Goal: Information Seeking & Learning: Learn about a topic

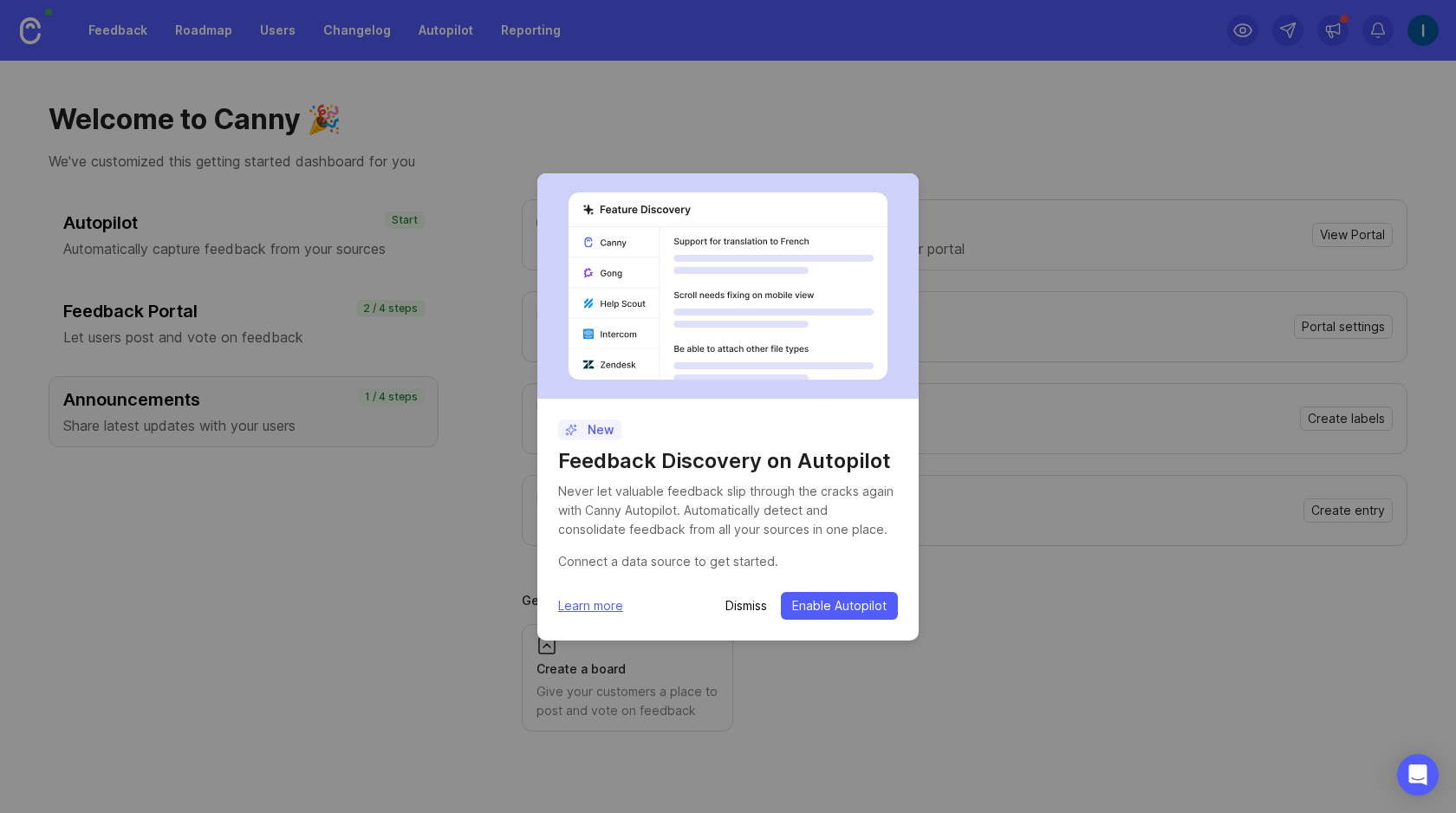
click at [739, 608] on p "Dismiss" at bounding box center [746, 606] width 42 height 17
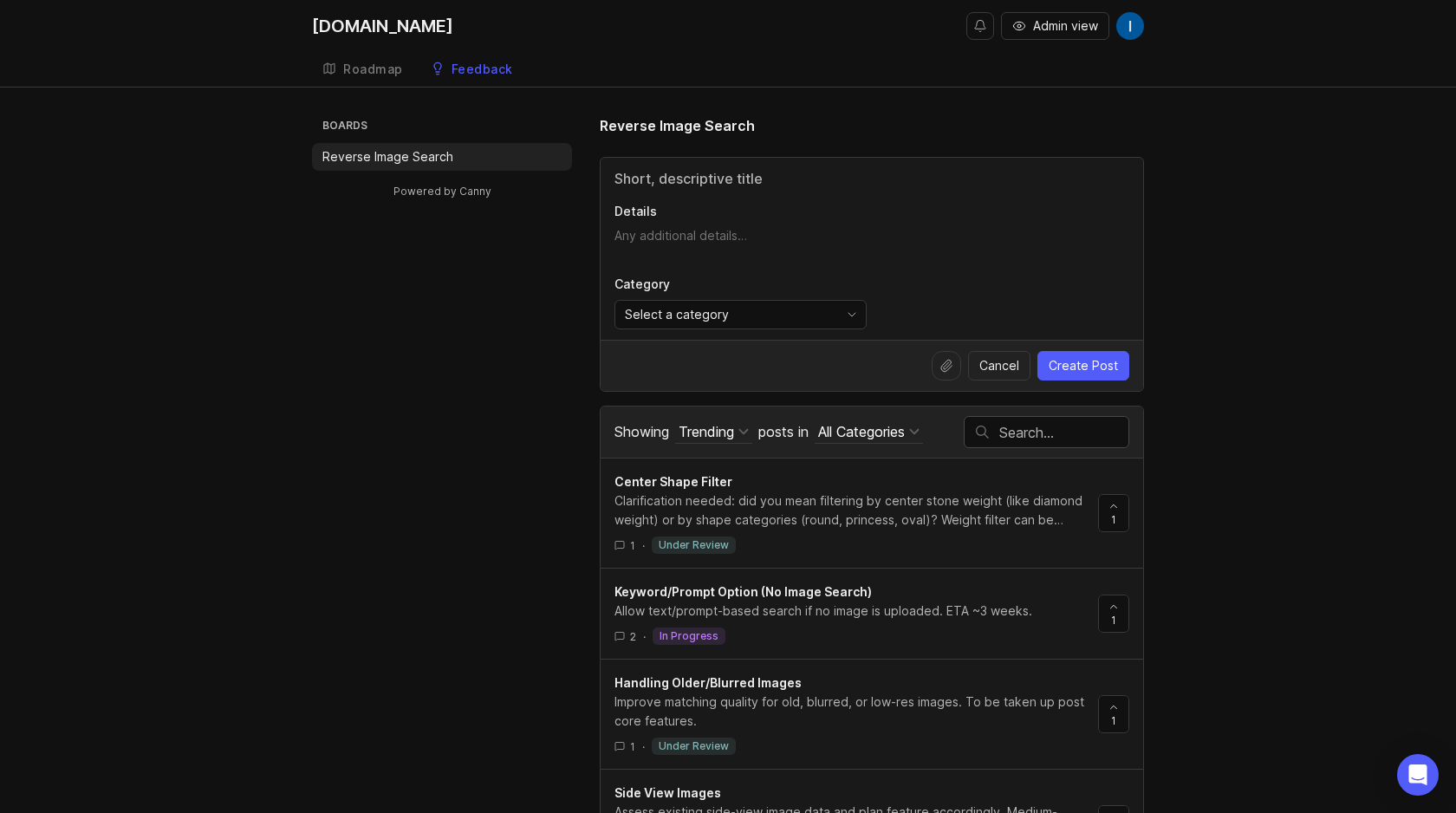
click at [799, 501] on div "Clarification needed: did you mean filtering by center stone weight (like diamo…" at bounding box center [849, 511] width 470 height 38
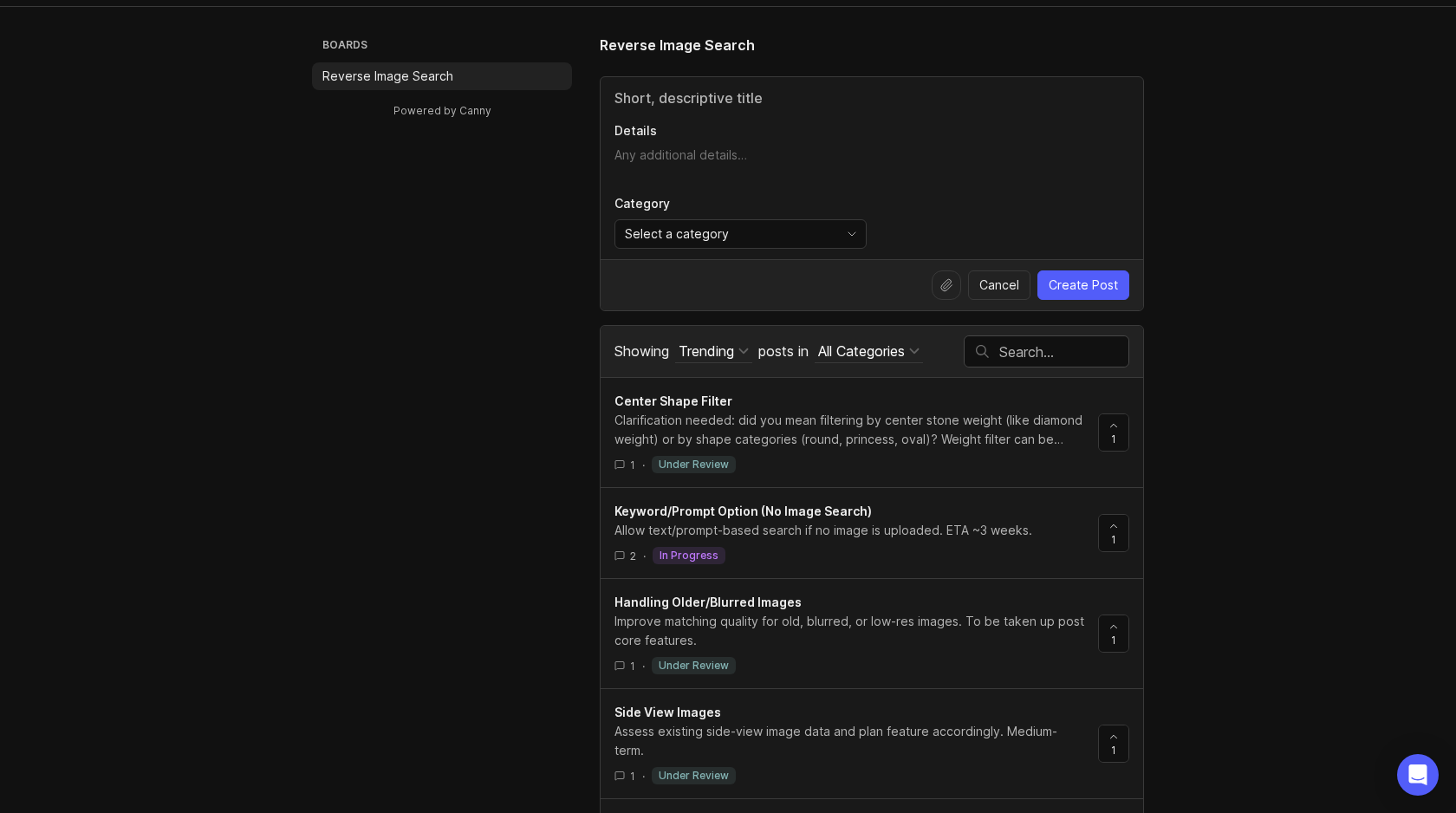
scroll to position [123, 0]
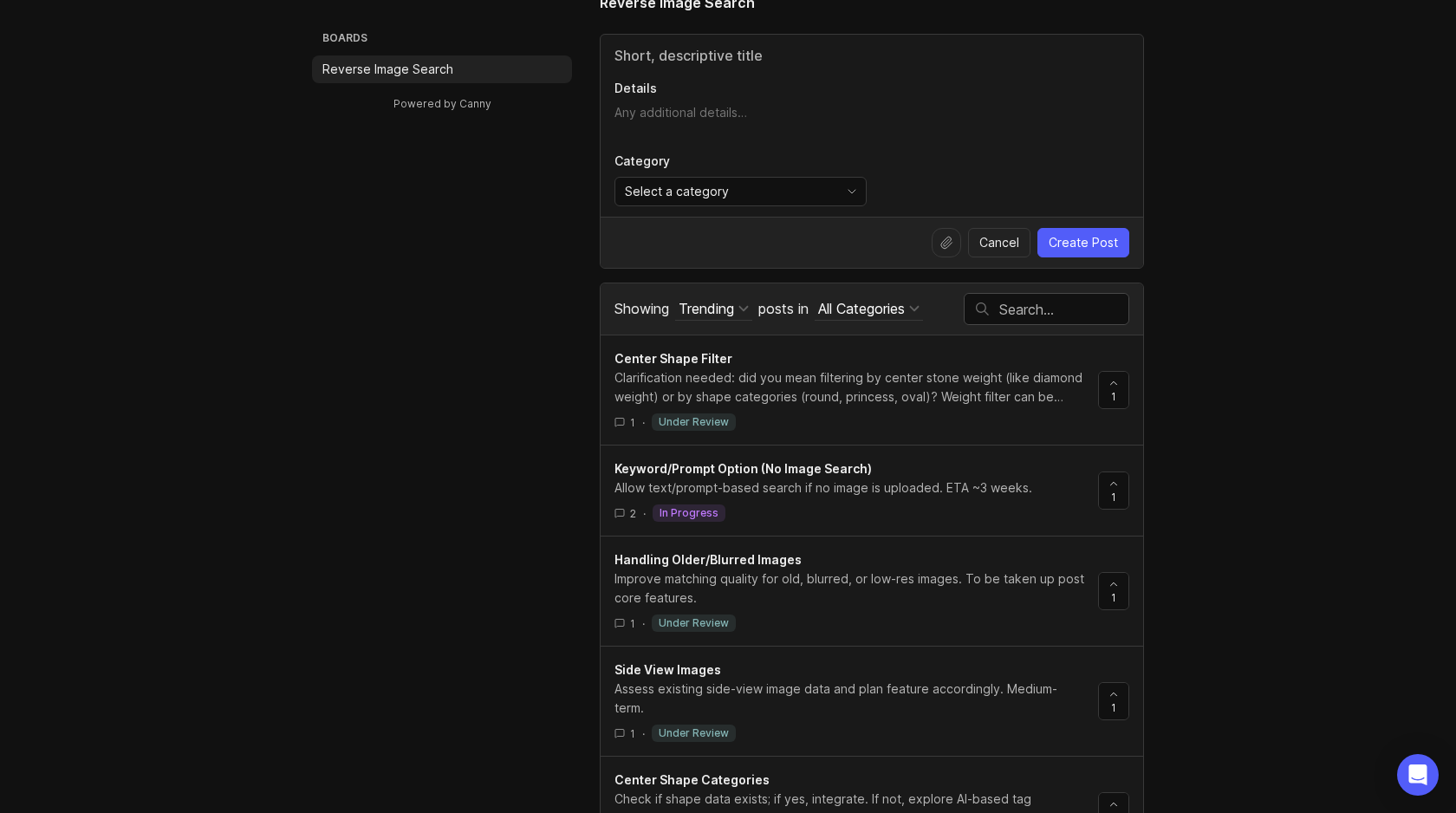
click at [808, 497] on div "Allow text/prompt-based search if no image is uploaded. ETA ~3 weeks." at bounding box center [849, 488] width 470 height 19
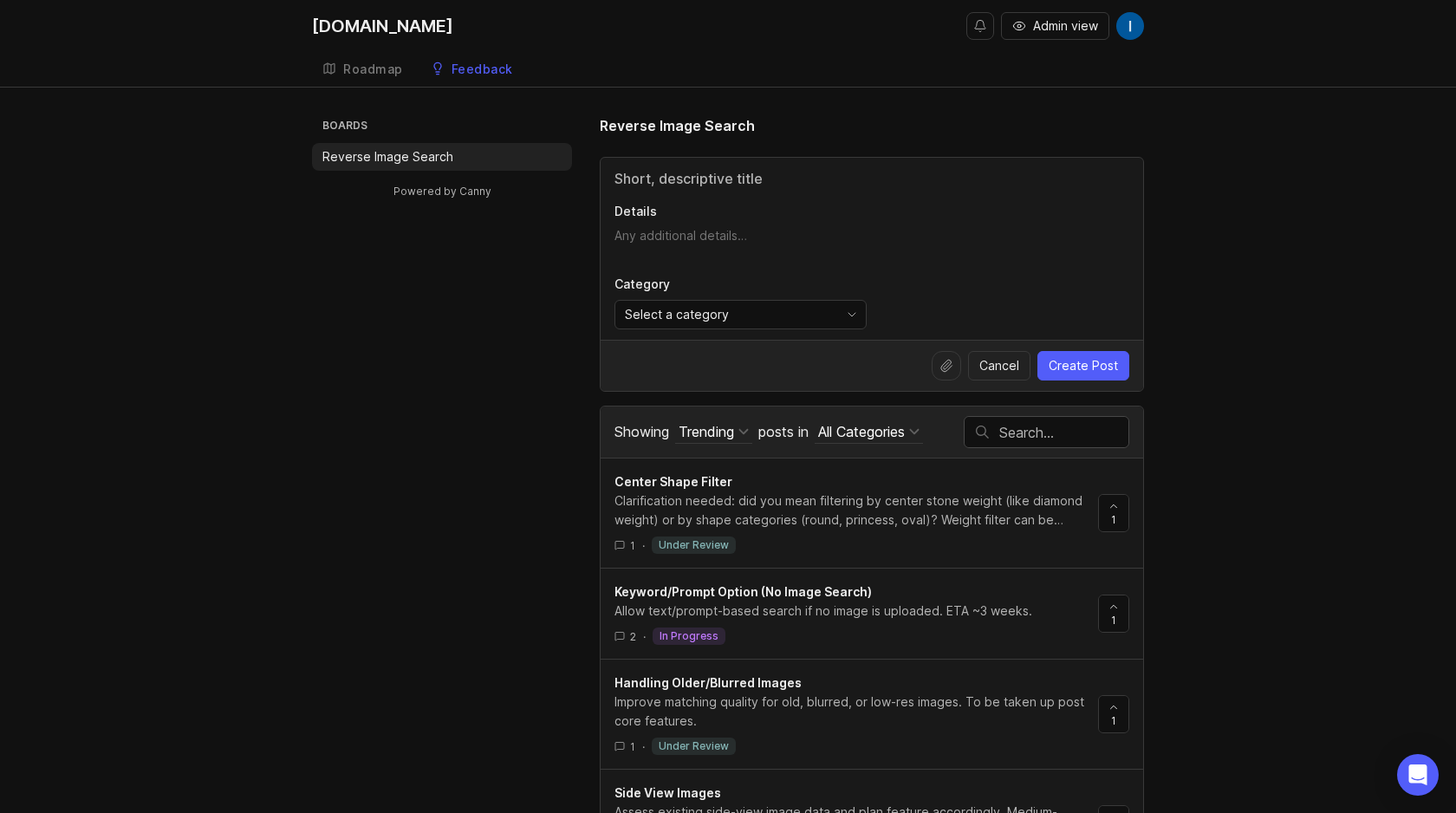
click at [445, 383] on div "Boards Reverse Image Search Powered by Canny Reverse Image Search Details Categ…" at bounding box center [728, 708] width 832 height 1185
click at [1135, 13] on img at bounding box center [1131, 26] width 28 height 28
click at [1133, 15] on img at bounding box center [1131, 26] width 28 height 28
click at [1063, 30] on span "Admin view" at bounding box center [1065, 26] width 65 height 17
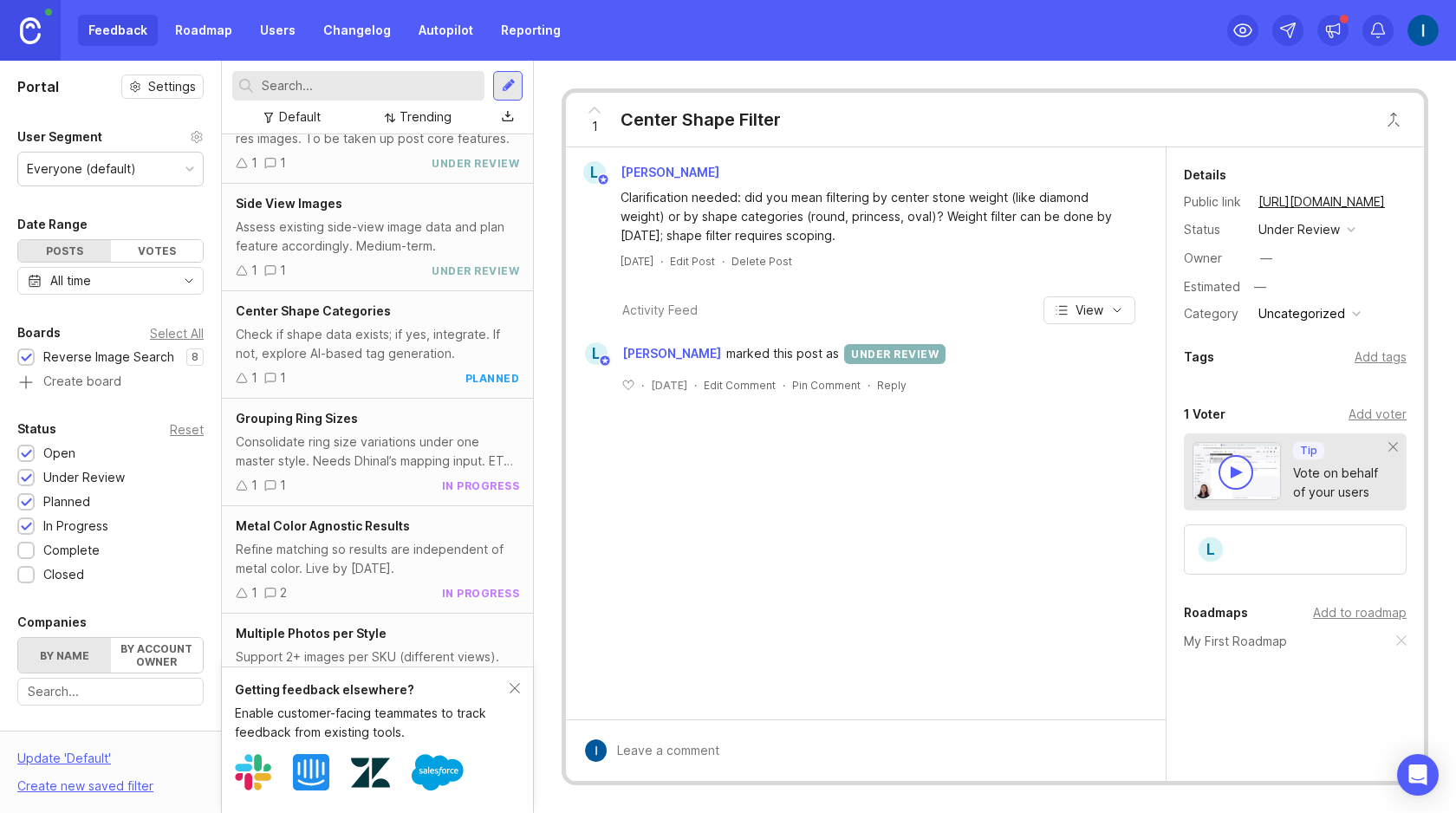
scroll to position [328, 0]
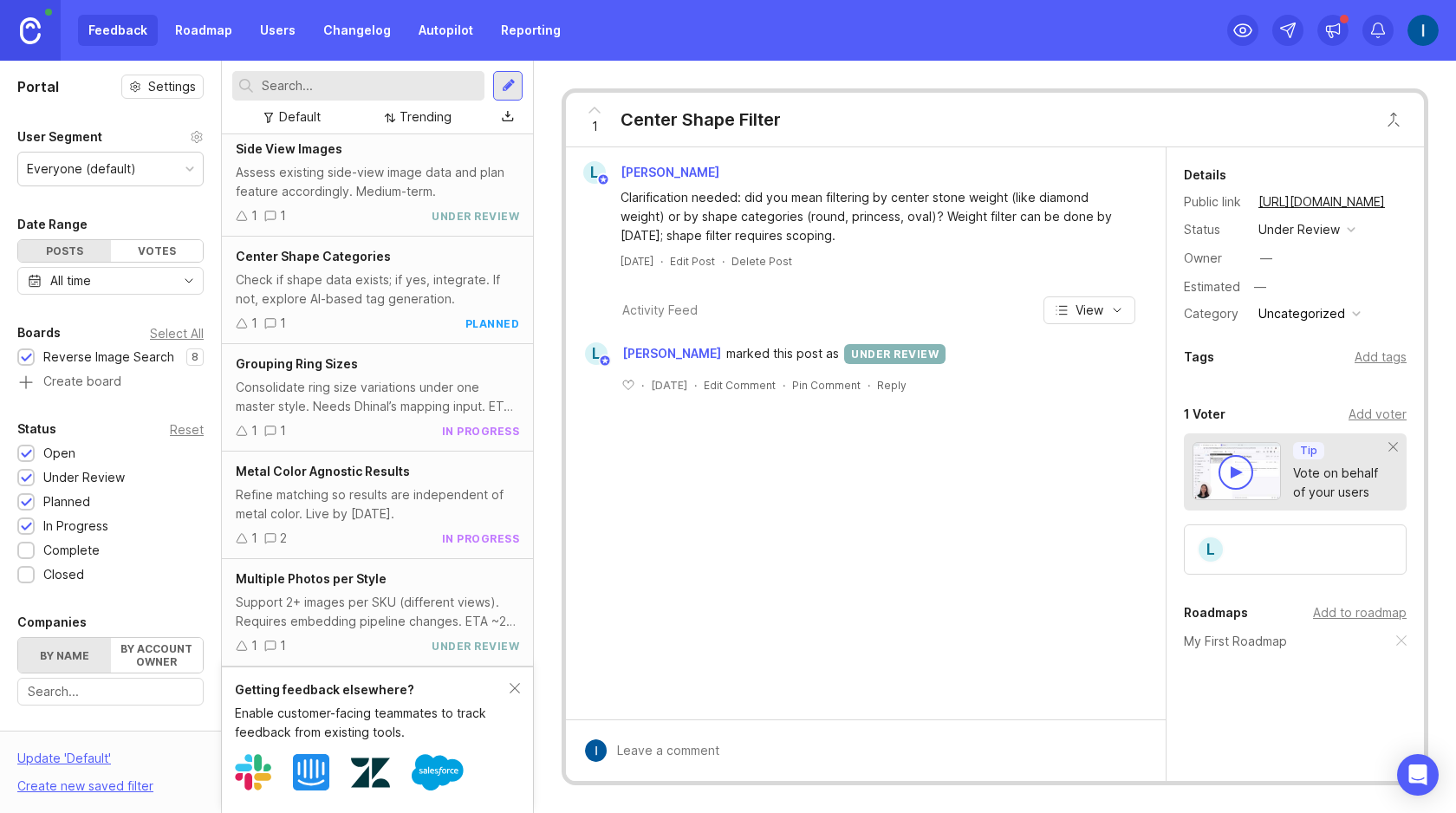
click at [383, 502] on div "Refine matching so results are independent of metal color. Live by Friday." at bounding box center [377, 505] width 283 height 38
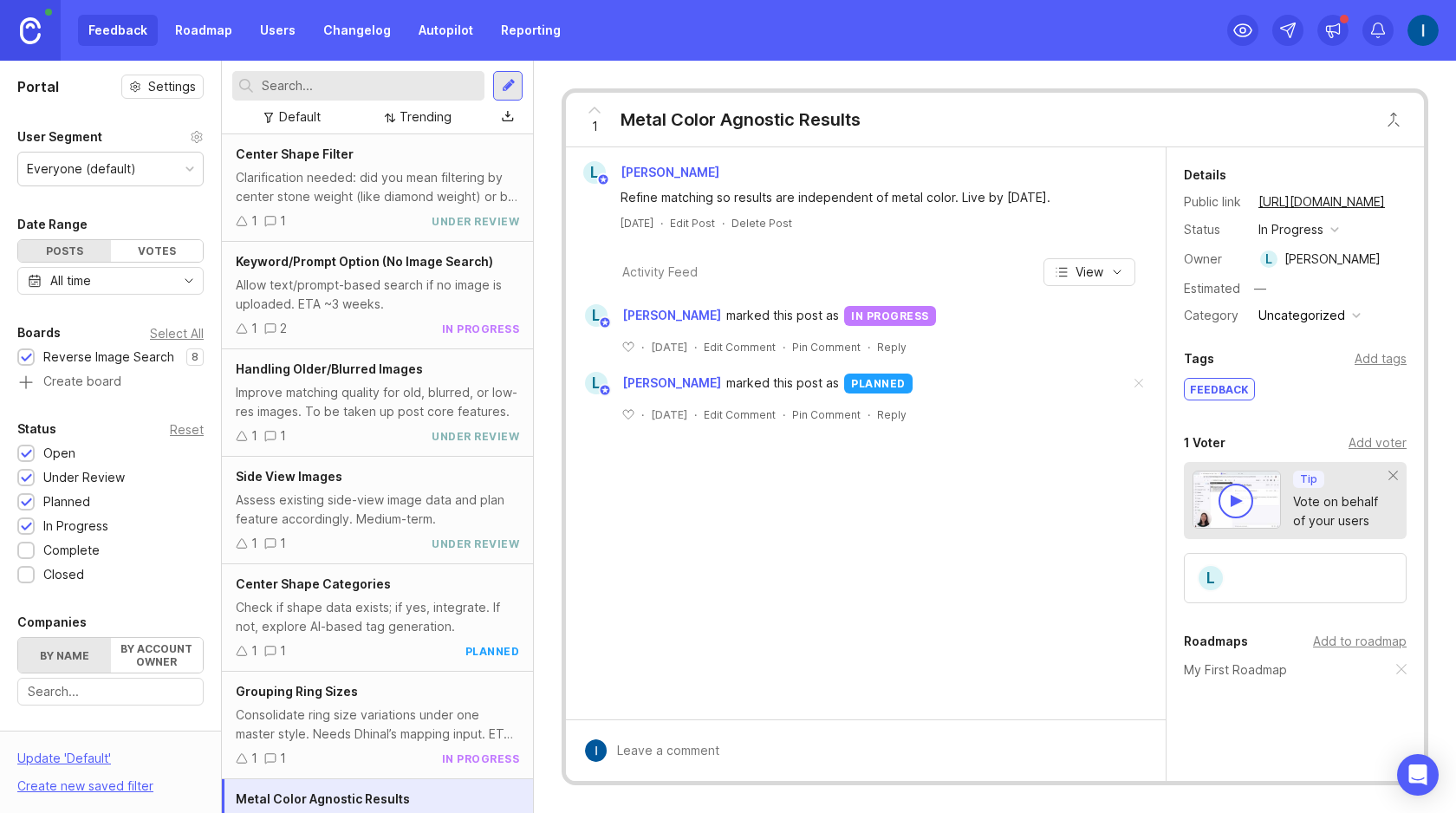
click at [355, 198] on div "Clarification needed: did you mean filtering by center stone weight (like diamo…" at bounding box center [377, 187] width 283 height 38
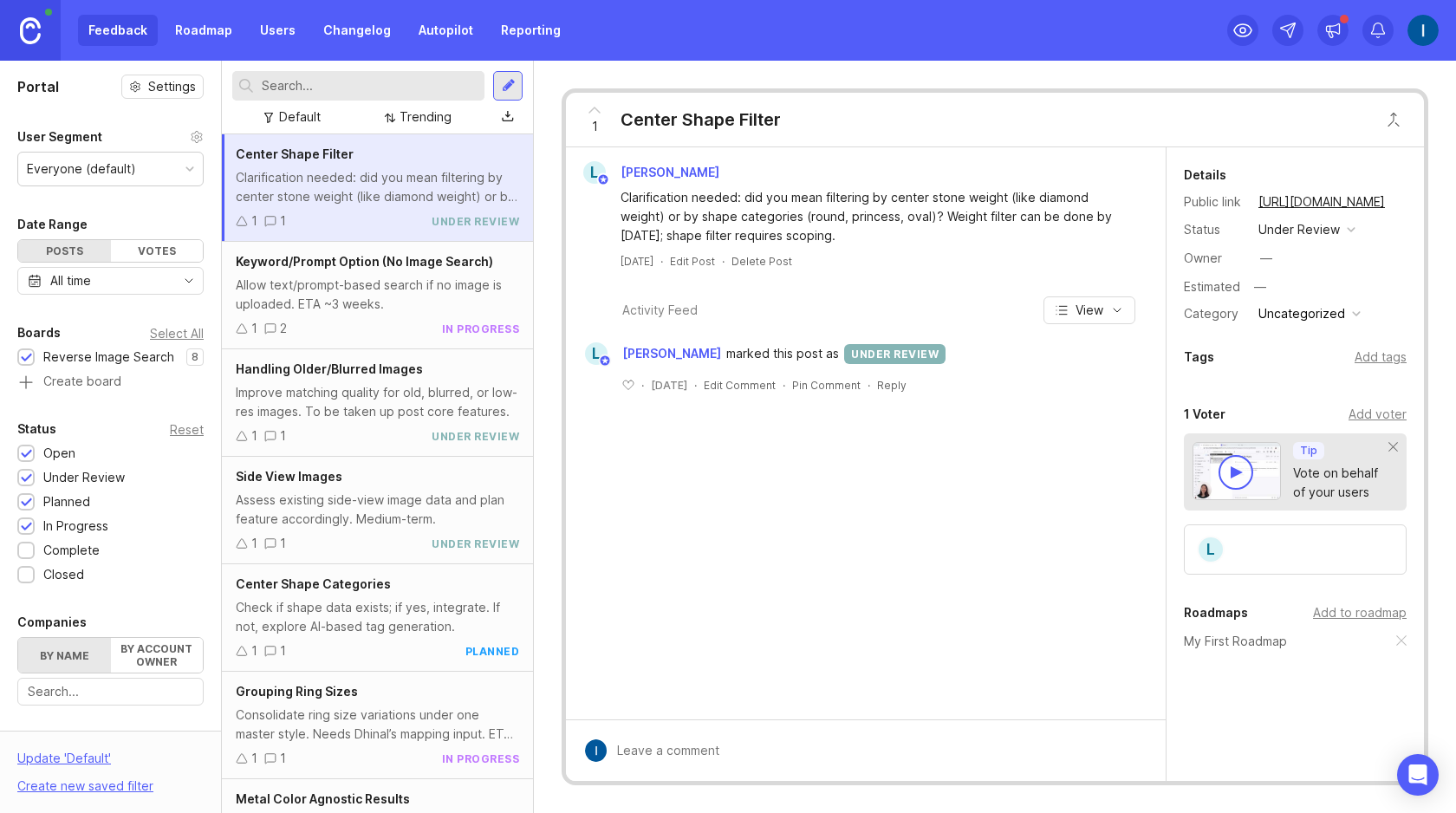
click at [344, 322] on div "1 2 in progress" at bounding box center [377, 329] width 283 height 19
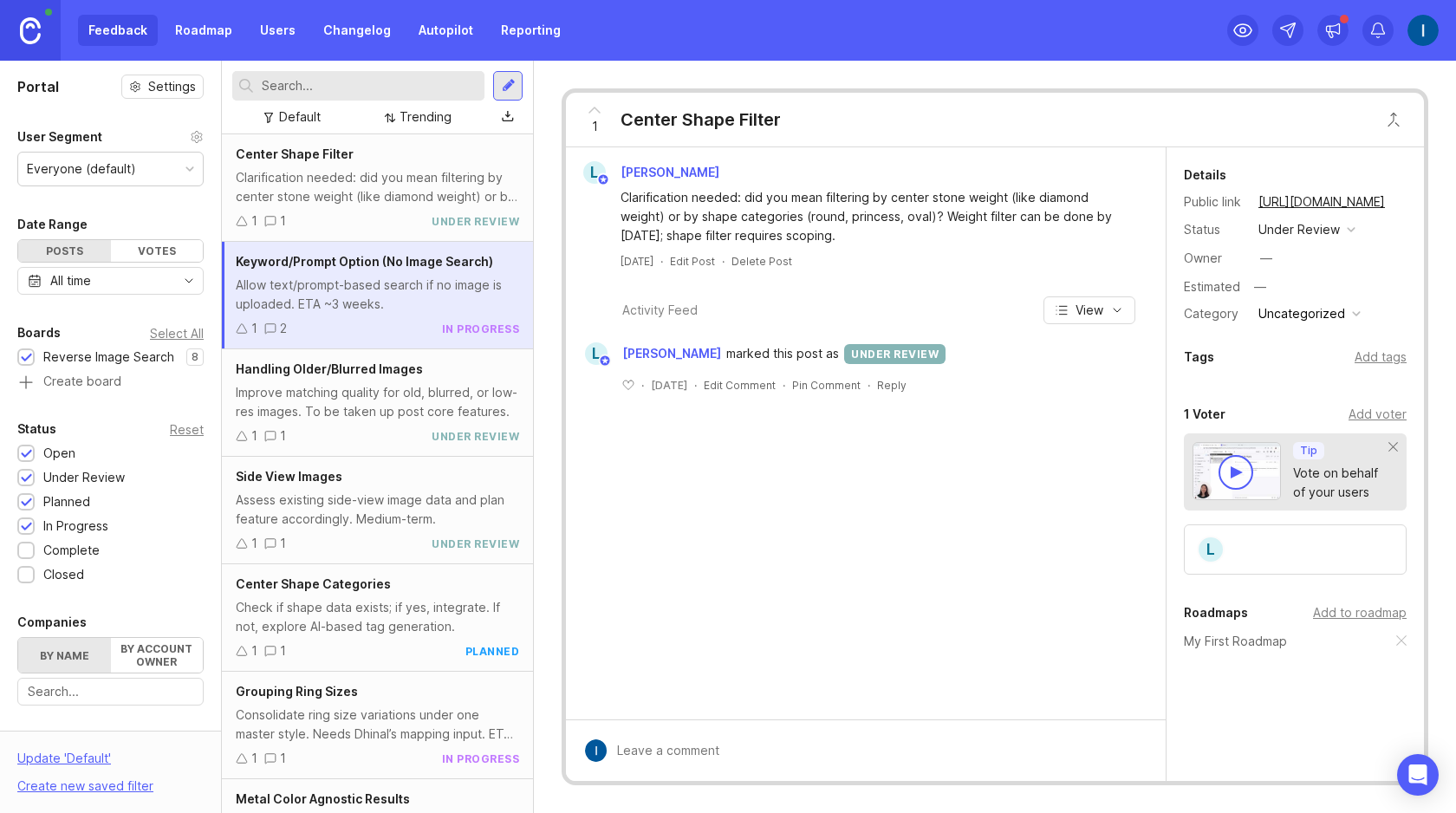
scroll to position [181, 0]
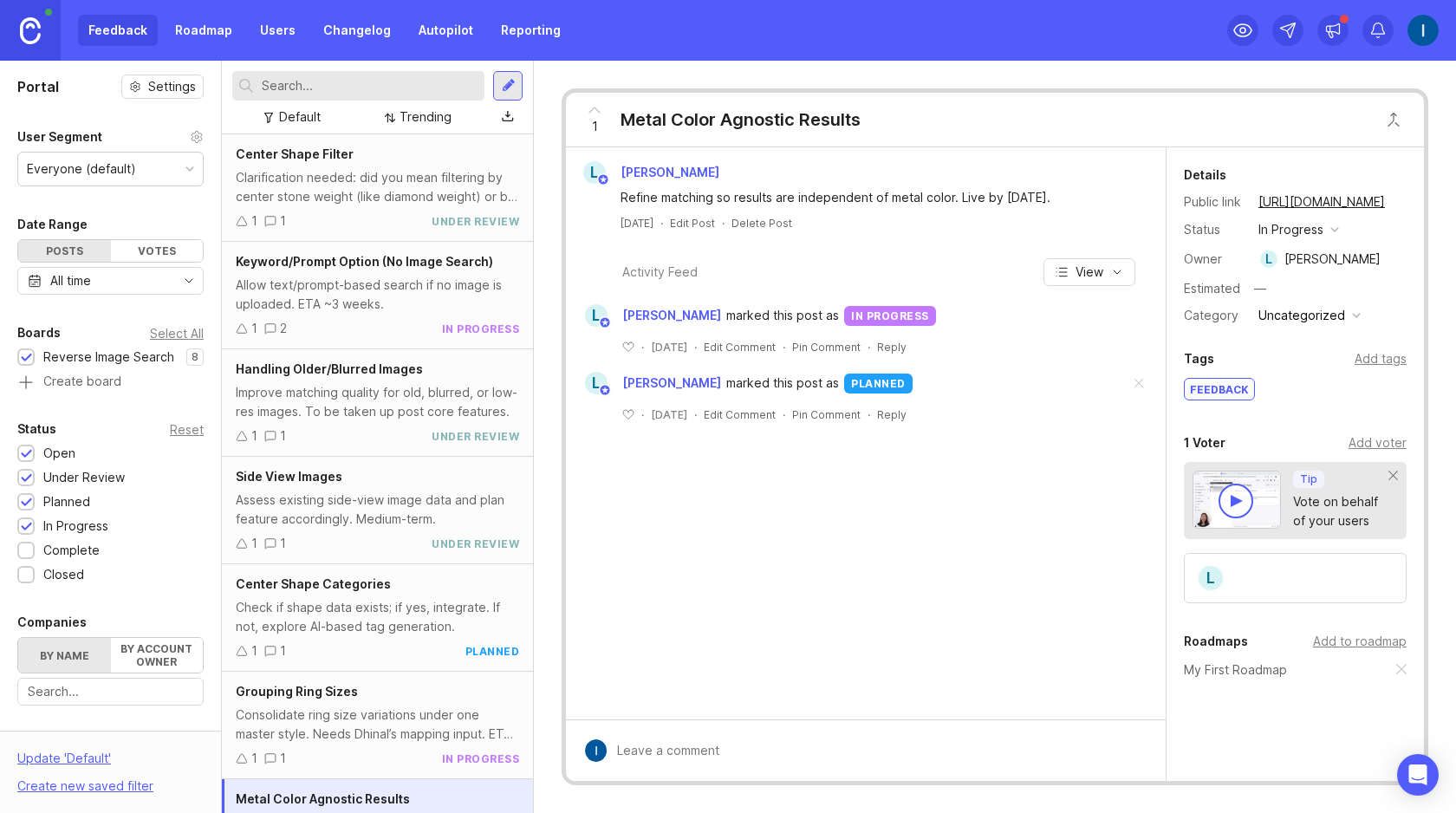
click at [779, 564] on div "L Lalit Vijay Refine matching so results are independent of metal color. Live b…" at bounding box center [866, 433] width 600 height 572
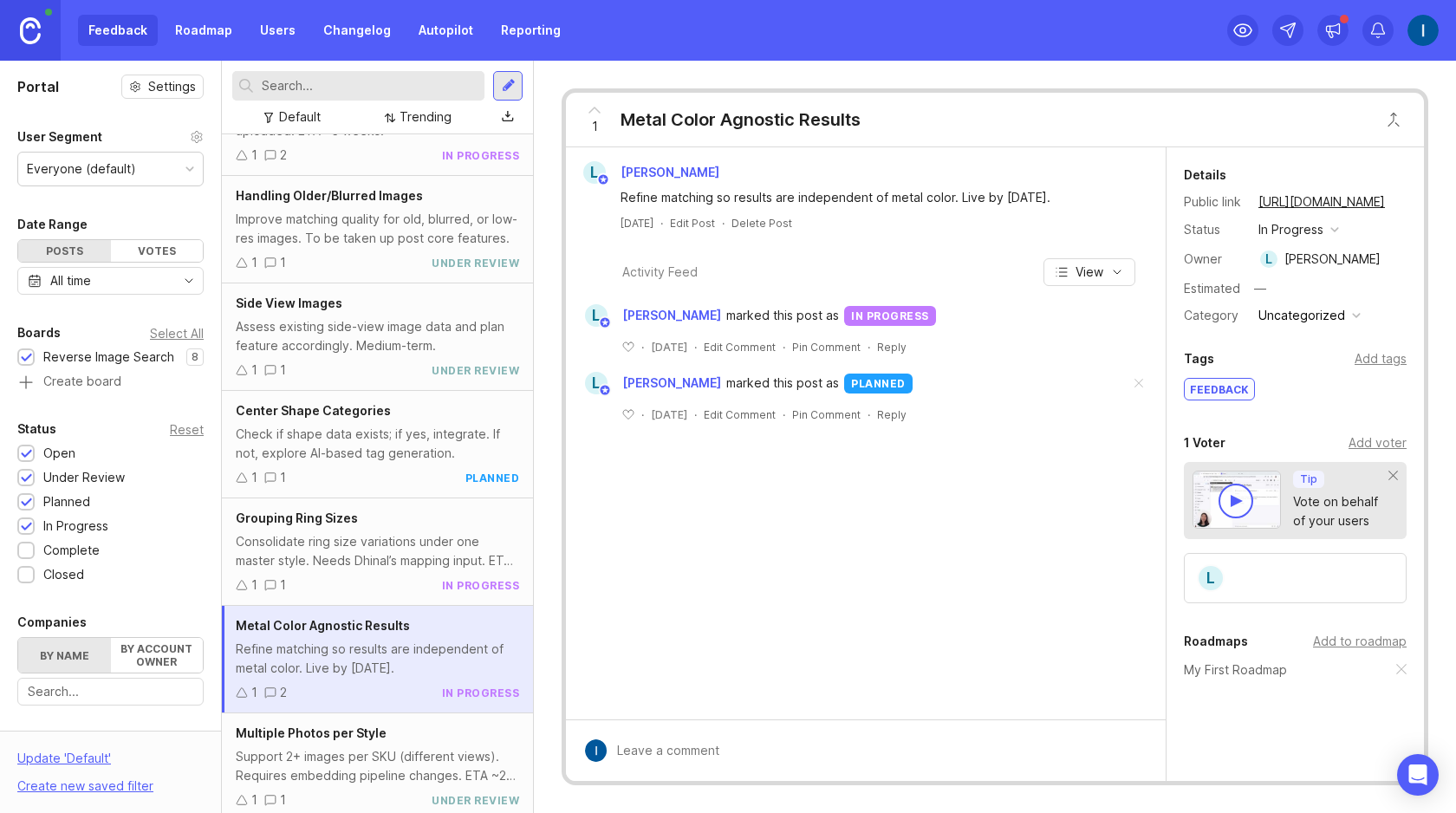
scroll to position [181, 0]
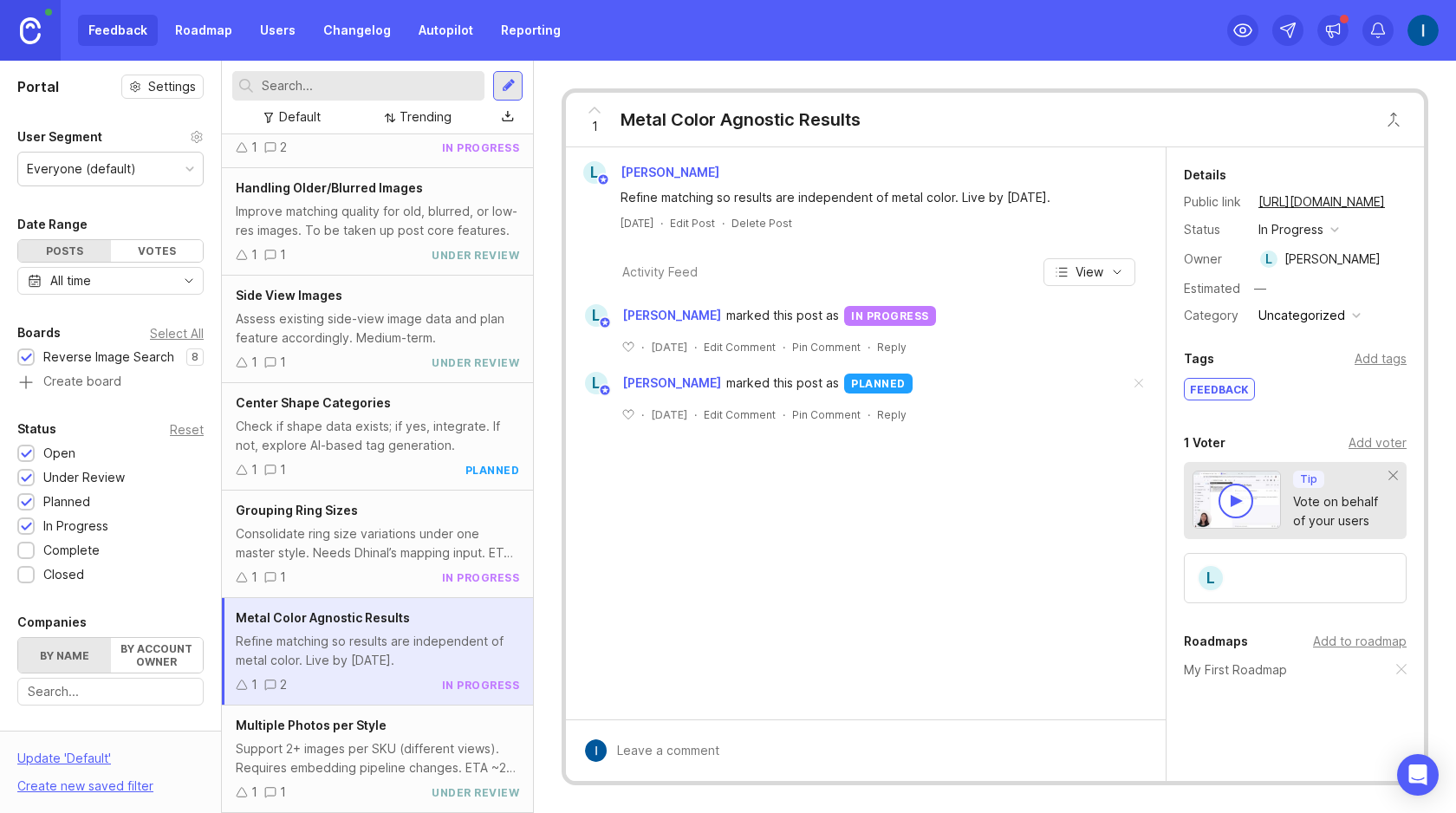
click at [402, 541] on div "Consolidate ring size variations under one master style. Needs Dhinal’s mapping…" at bounding box center [377, 544] width 283 height 38
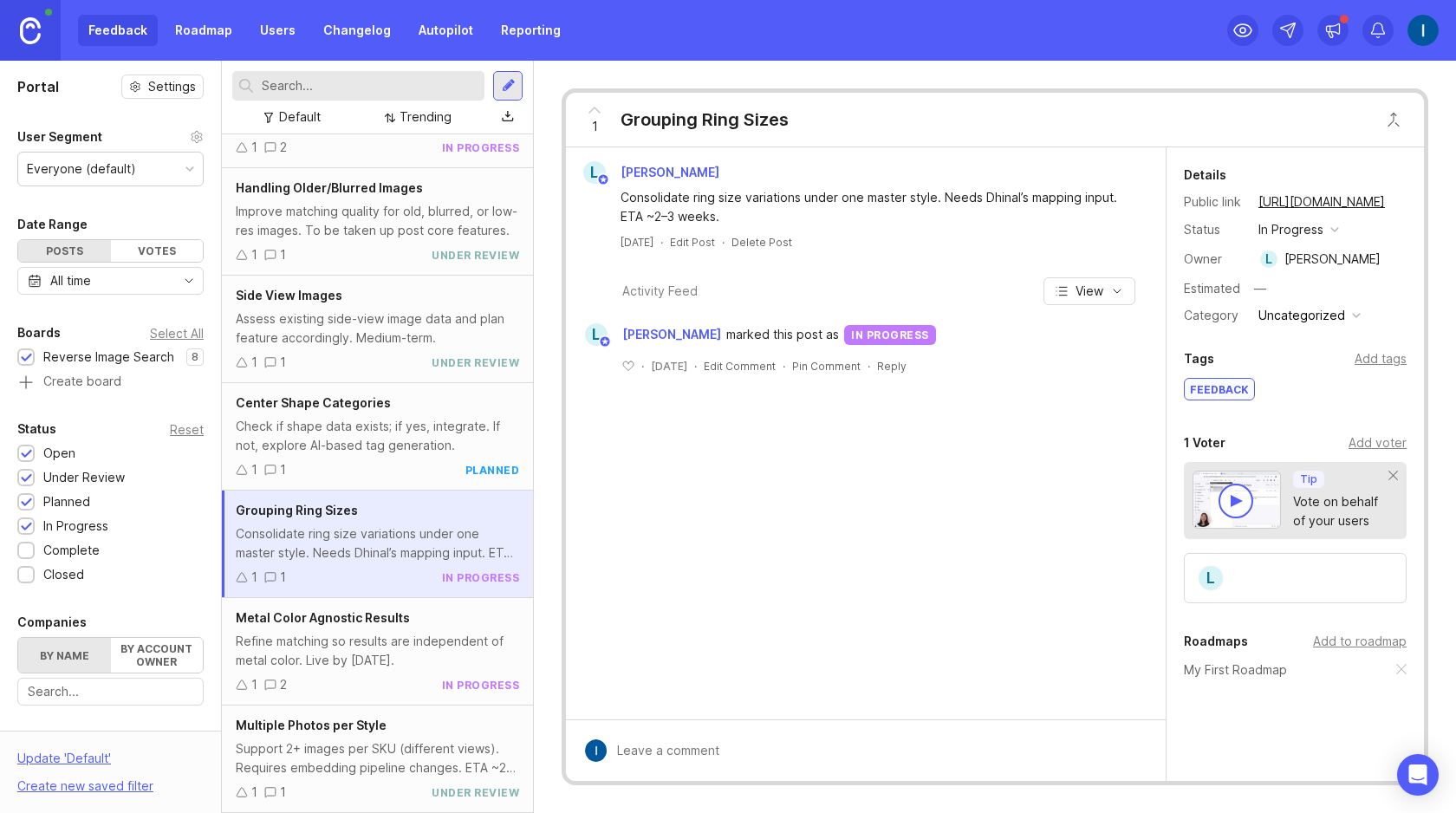
click at [344, 415] on div "Center Shape Categories Check if shape data exists; if yes, integrate. If not, …" at bounding box center [378, 436] width 311 height 107
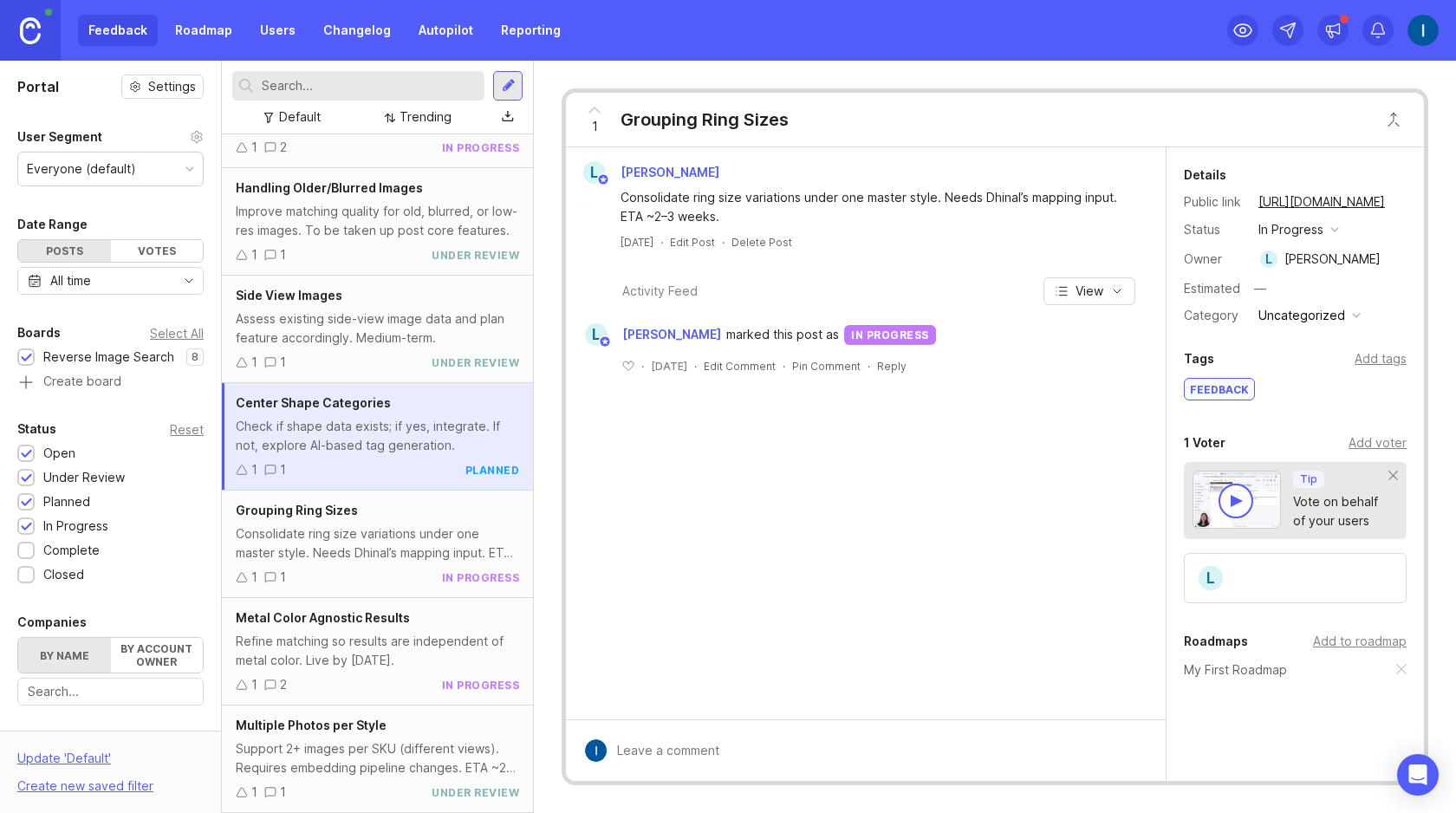
click at [433, 342] on div "Assess existing side-view image data and plan feature accordingly. Medium-term." at bounding box center [377, 329] width 283 height 38
